Goal: Navigation & Orientation: Find specific page/section

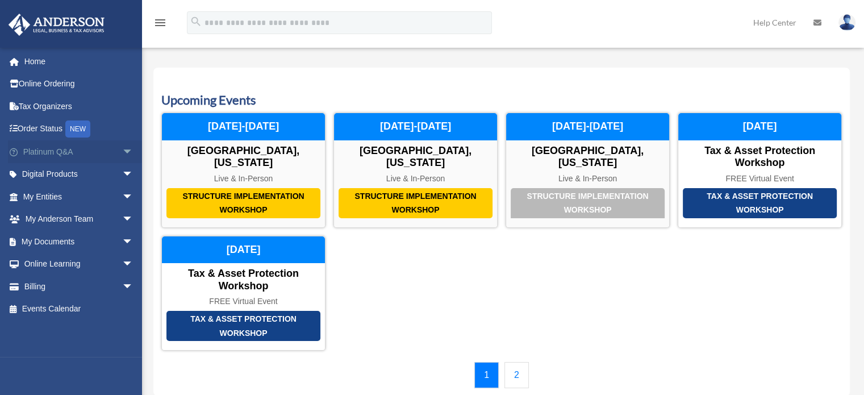
click at [122, 157] on span "arrow_drop_down" at bounding box center [133, 151] width 23 height 23
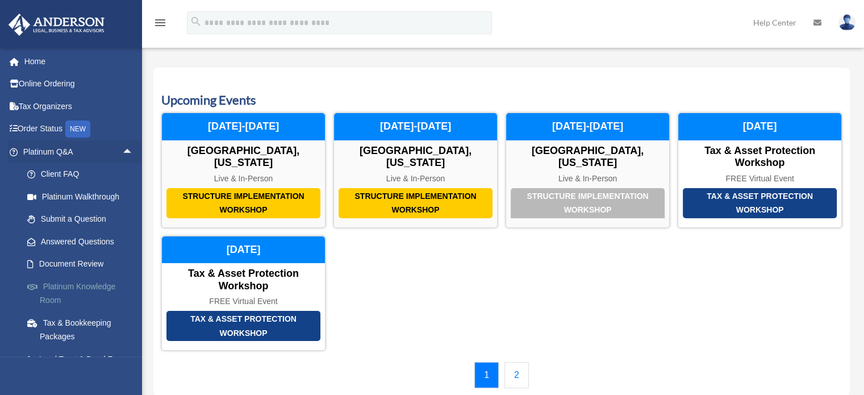
click at [77, 283] on link "Platinum Knowledge Room" at bounding box center [83, 293] width 135 height 36
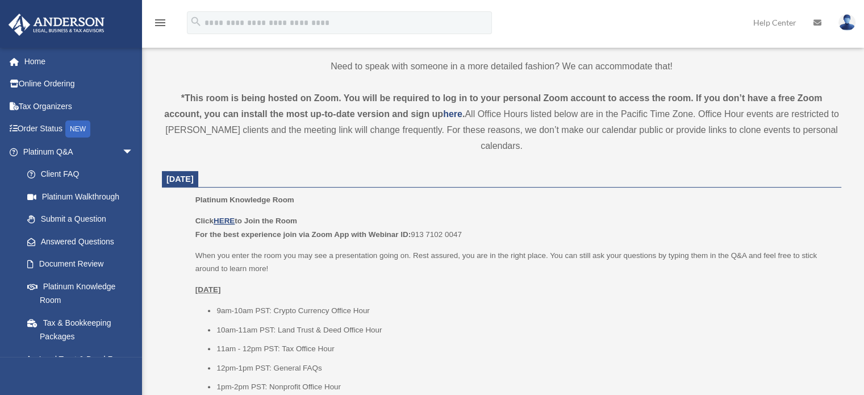
scroll to position [397, 0]
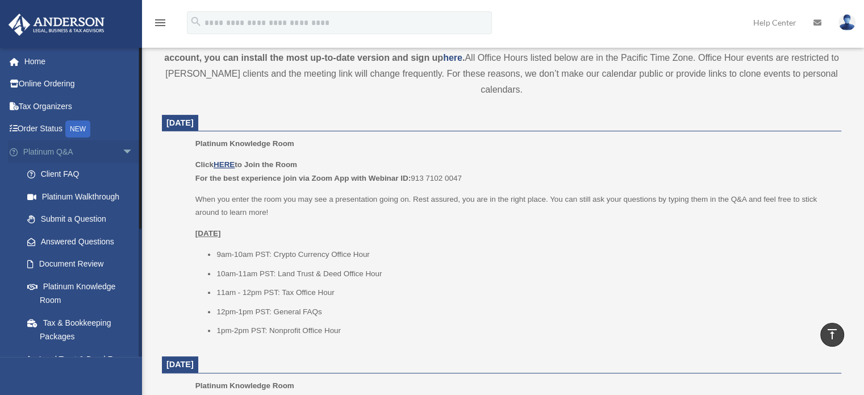
click at [122, 152] on span "arrow_drop_down" at bounding box center [133, 151] width 23 height 23
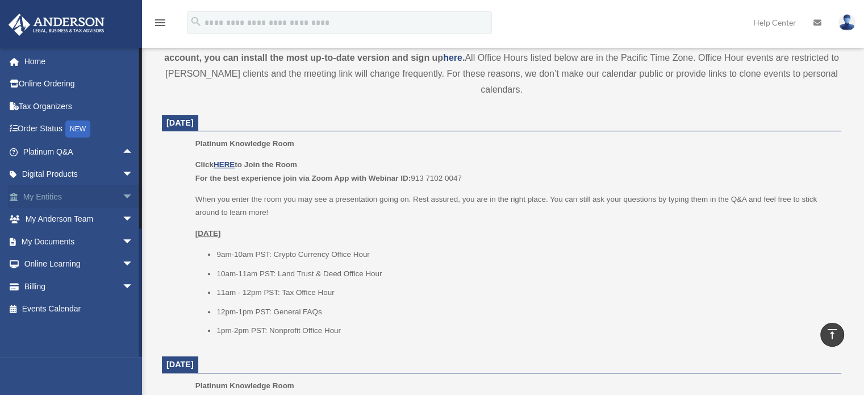
click at [122, 195] on span "arrow_drop_down" at bounding box center [133, 196] width 23 height 23
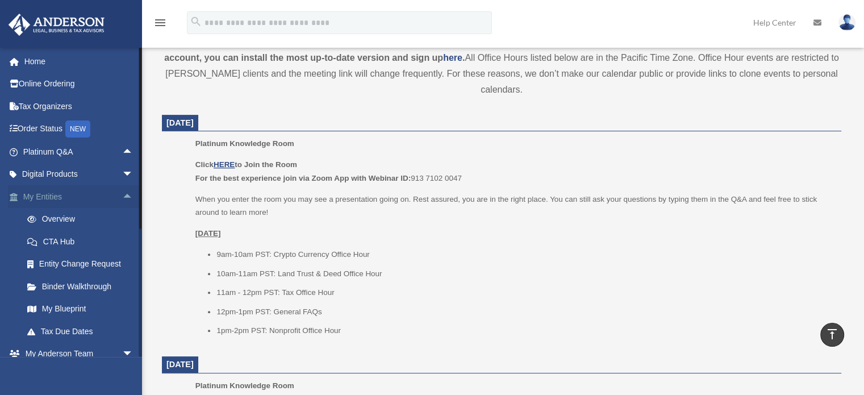
click at [122, 194] on span "arrow_drop_up" at bounding box center [133, 196] width 23 height 23
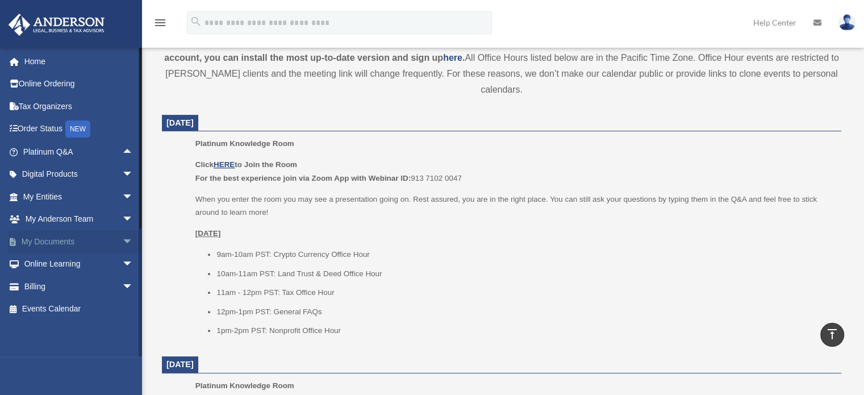
click at [122, 240] on span "arrow_drop_down" at bounding box center [133, 241] width 23 height 23
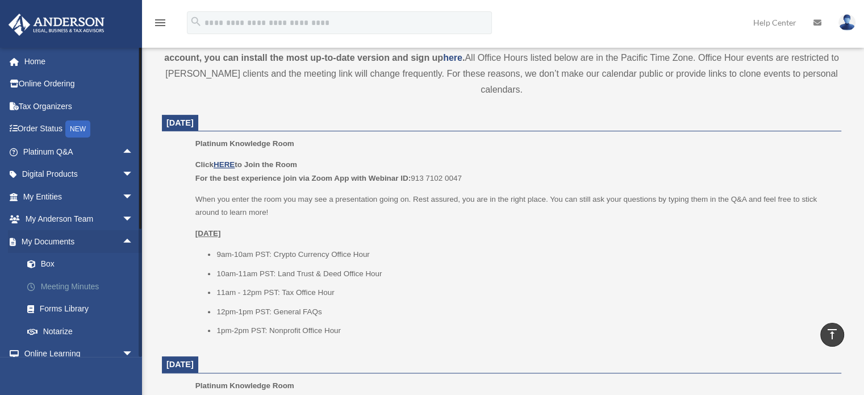
click at [87, 287] on link "Meeting Minutes" at bounding box center [83, 286] width 135 height 23
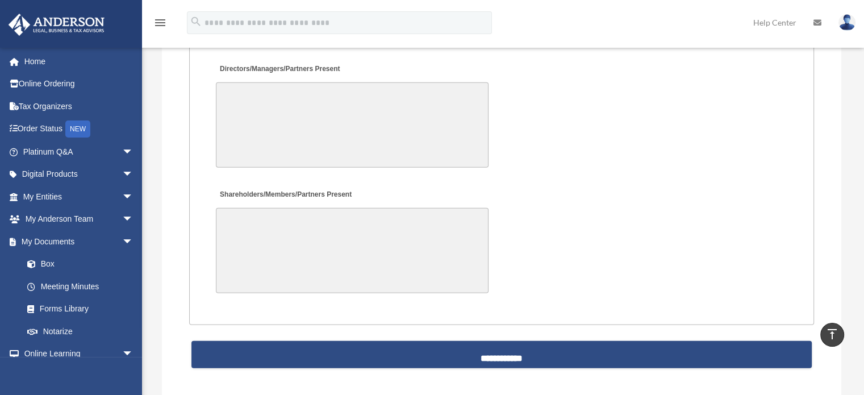
scroll to position [2670, 0]
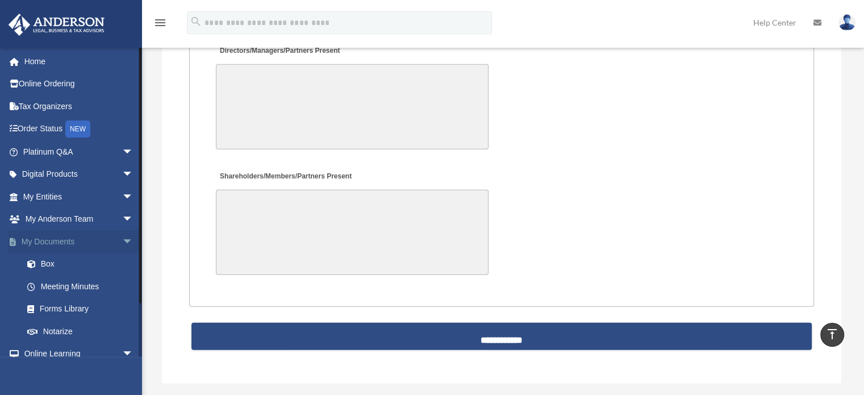
click at [122, 240] on span "arrow_drop_down" at bounding box center [133, 241] width 23 height 23
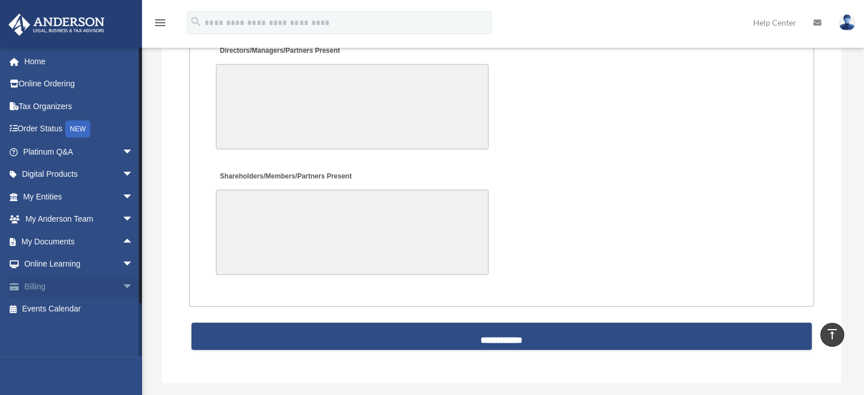
click at [122, 285] on span "arrow_drop_down" at bounding box center [133, 286] width 23 height 23
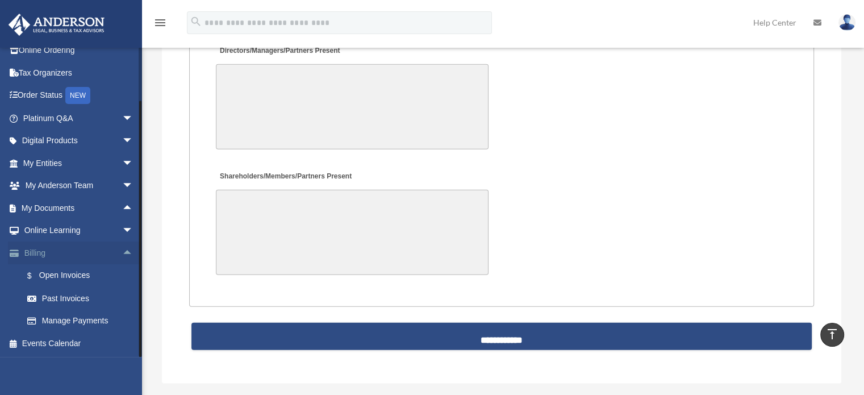
click at [122, 249] on span "arrow_drop_up" at bounding box center [133, 252] width 23 height 23
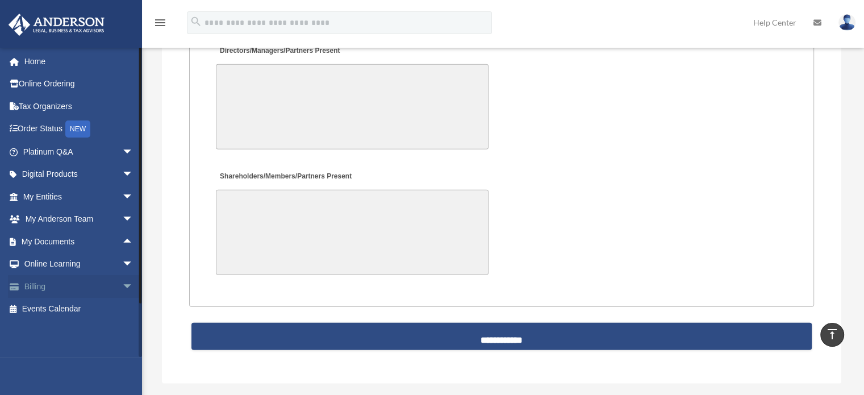
scroll to position [0, 0]
click at [58, 307] on link "Events Calendar" at bounding box center [79, 309] width 143 height 23
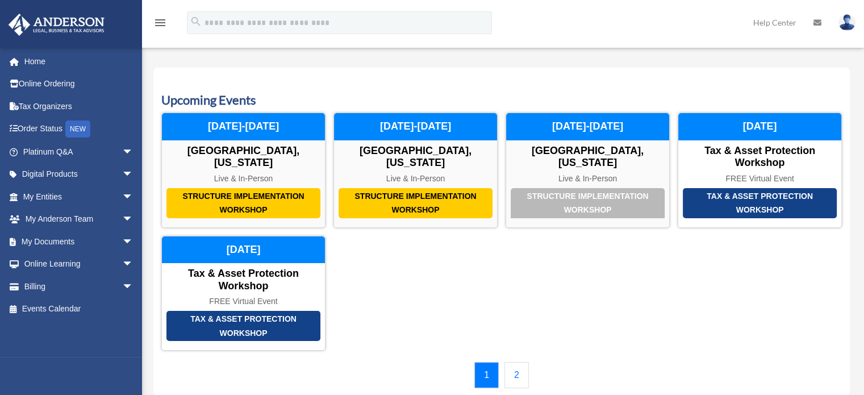
click at [517, 377] on link "2" at bounding box center [516, 375] width 24 height 26
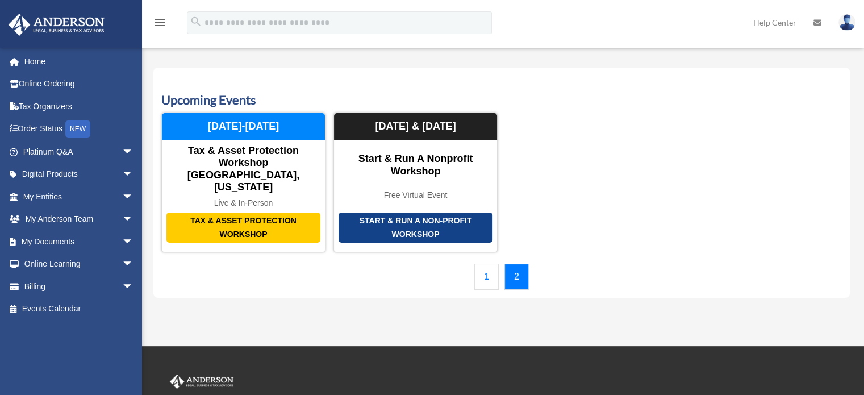
click at [487, 264] on link "1" at bounding box center [486, 277] width 24 height 26
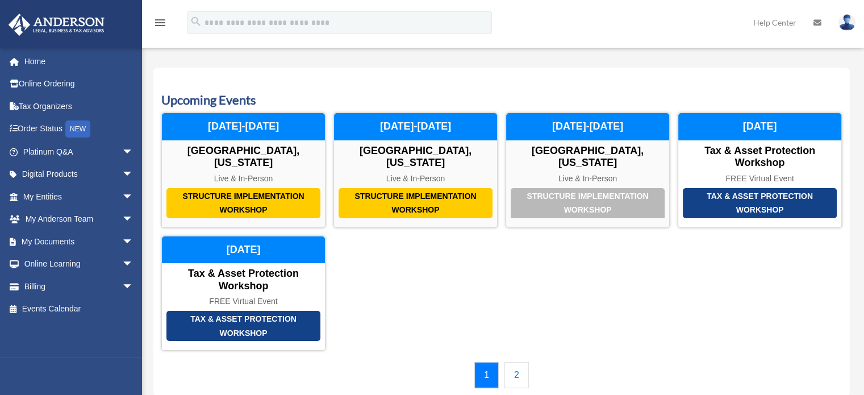
click at [507, 377] on link "2" at bounding box center [516, 375] width 24 height 26
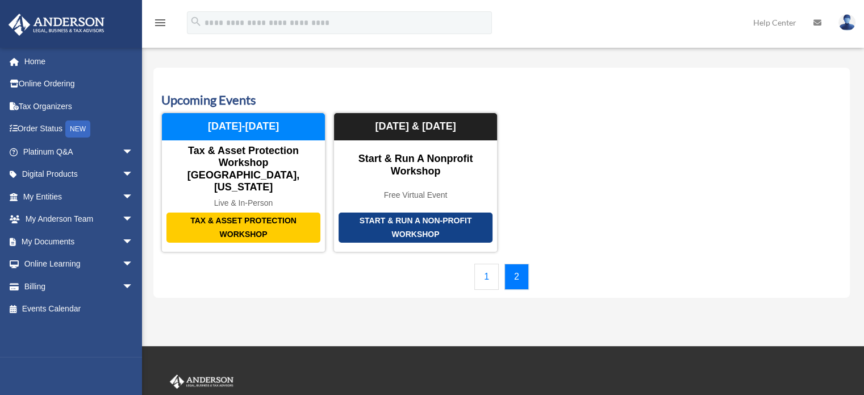
click at [491, 264] on link "1" at bounding box center [486, 277] width 24 height 26
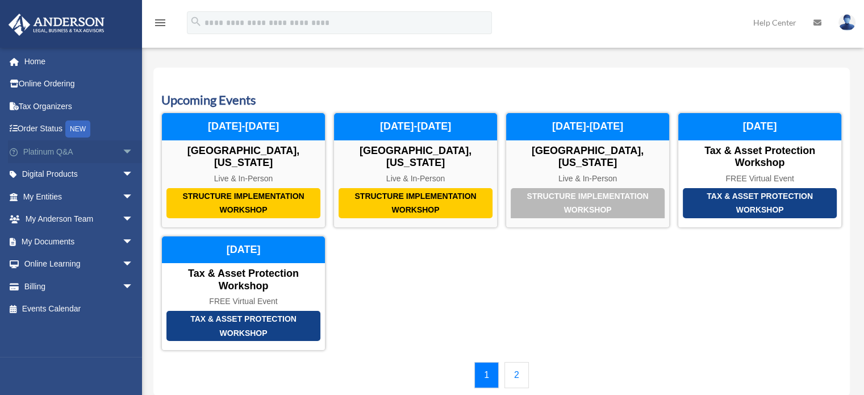
click at [122, 159] on span "arrow_drop_down" at bounding box center [133, 151] width 23 height 23
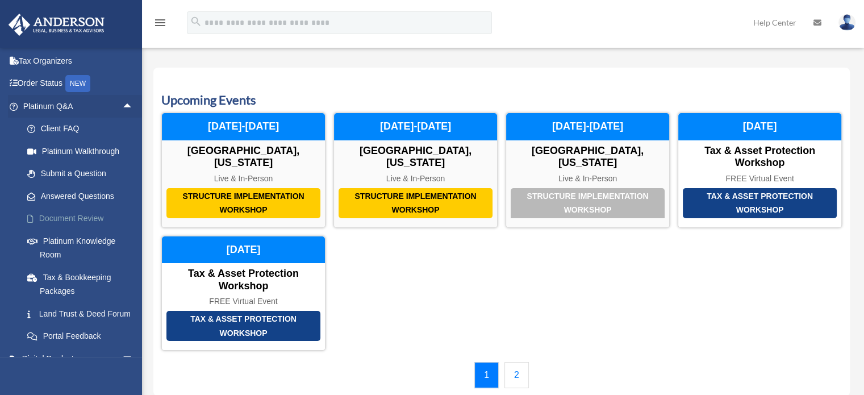
scroll to position [114, 0]
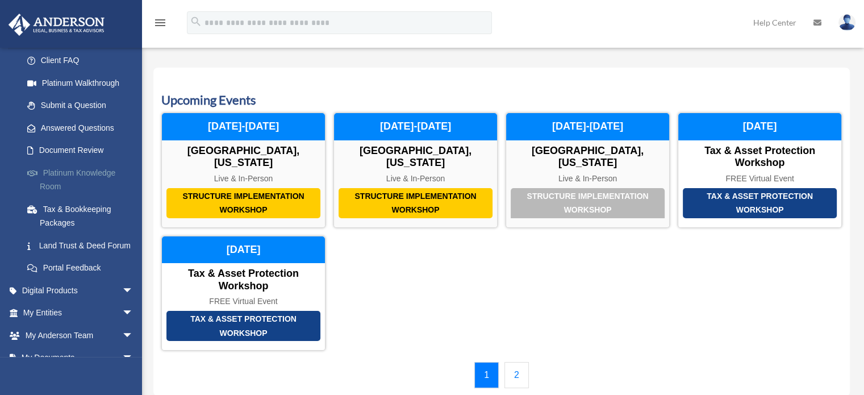
click at [77, 176] on link "Platinum Knowledge Room" at bounding box center [83, 179] width 135 height 36
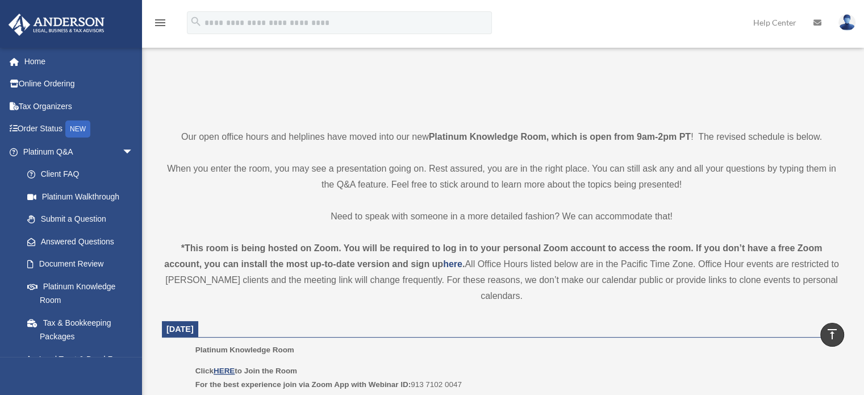
scroll to position [16, 0]
